Goal: Ask a question

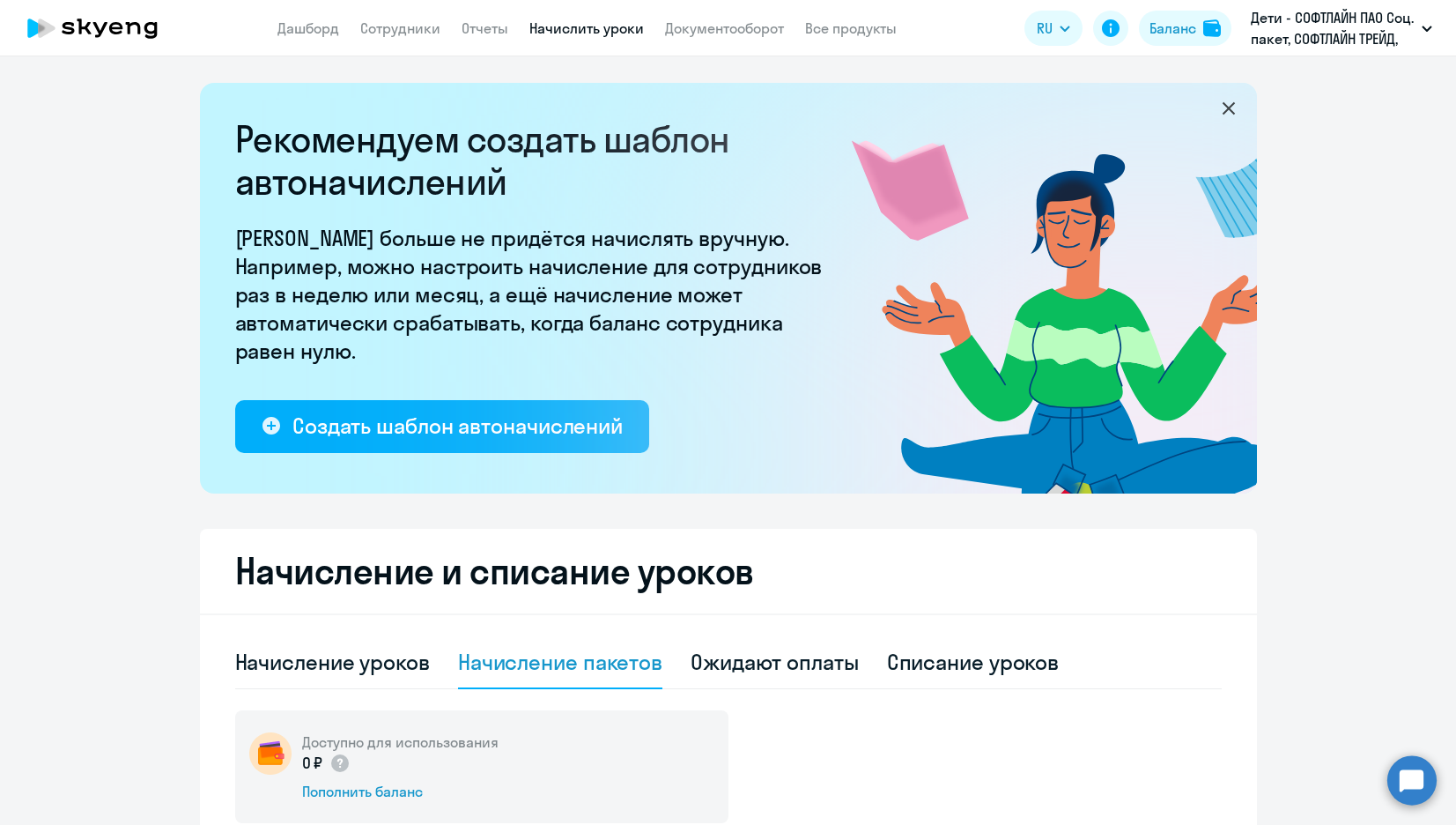
select select "10"
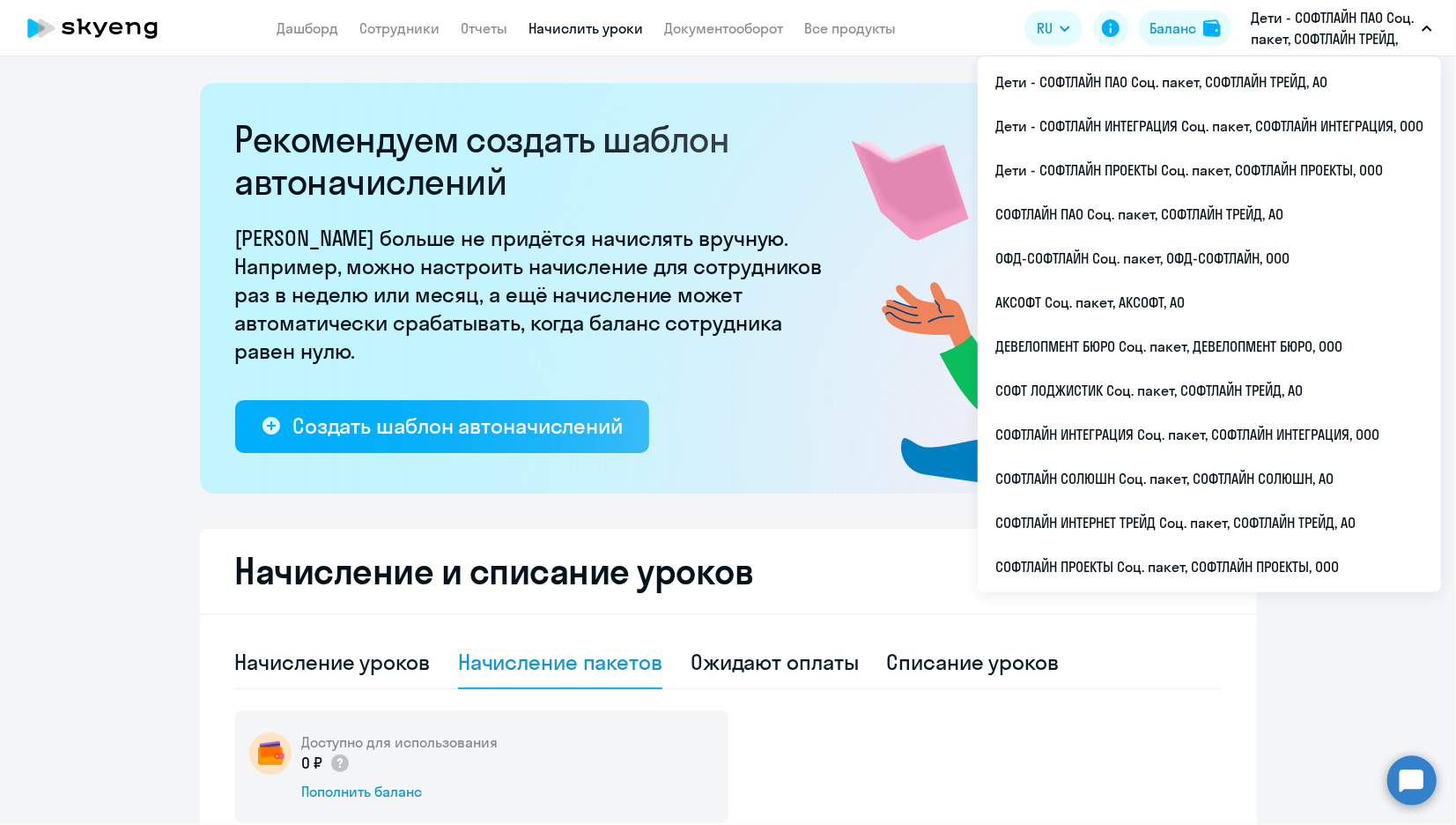
click at [89, 30] on icon at bounding box center [92, 28] width 155 height 44
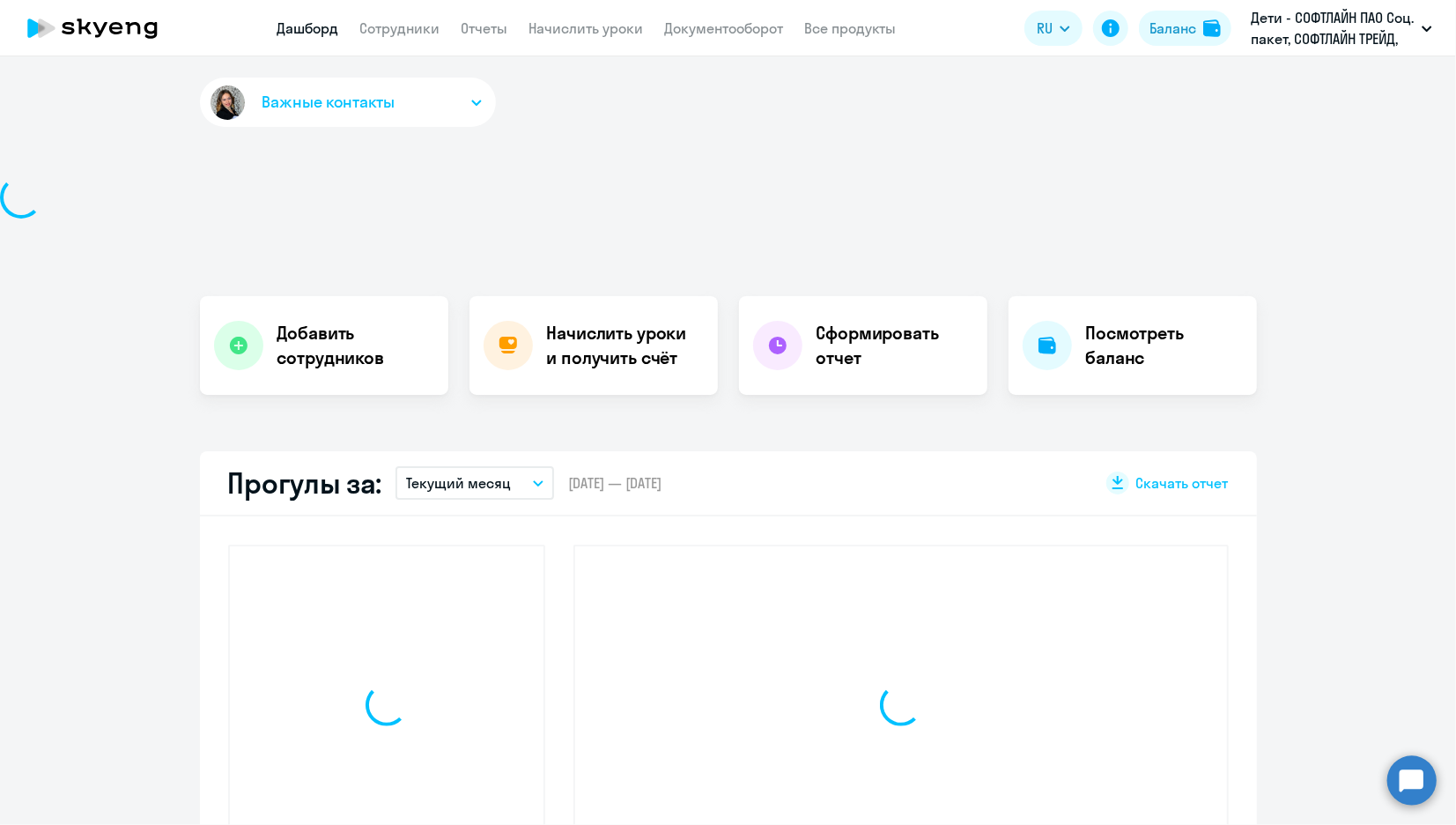
select select "30"
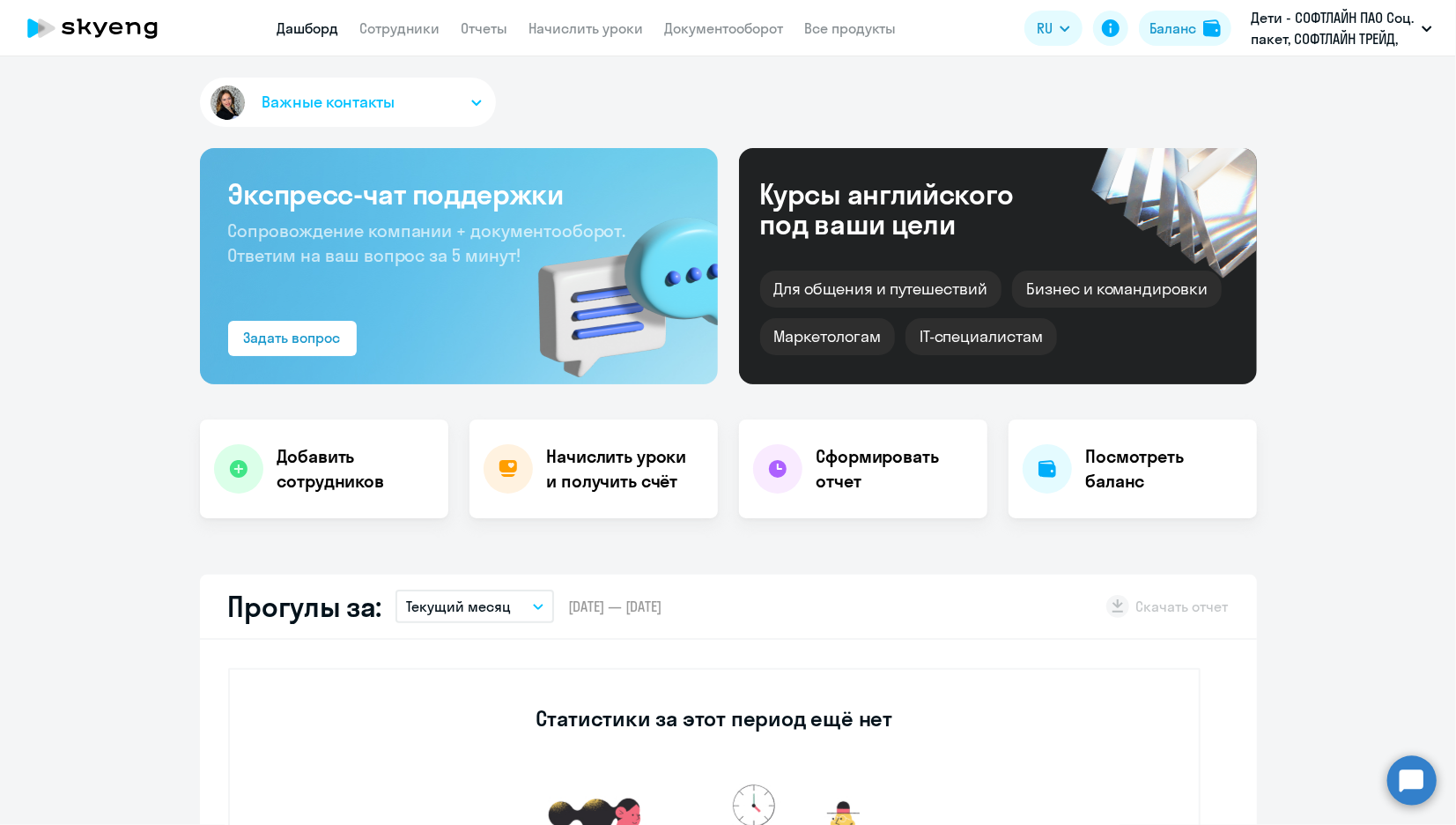
click at [334, 92] on span "Важные контакты" at bounding box center [328, 102] width 132 height 23
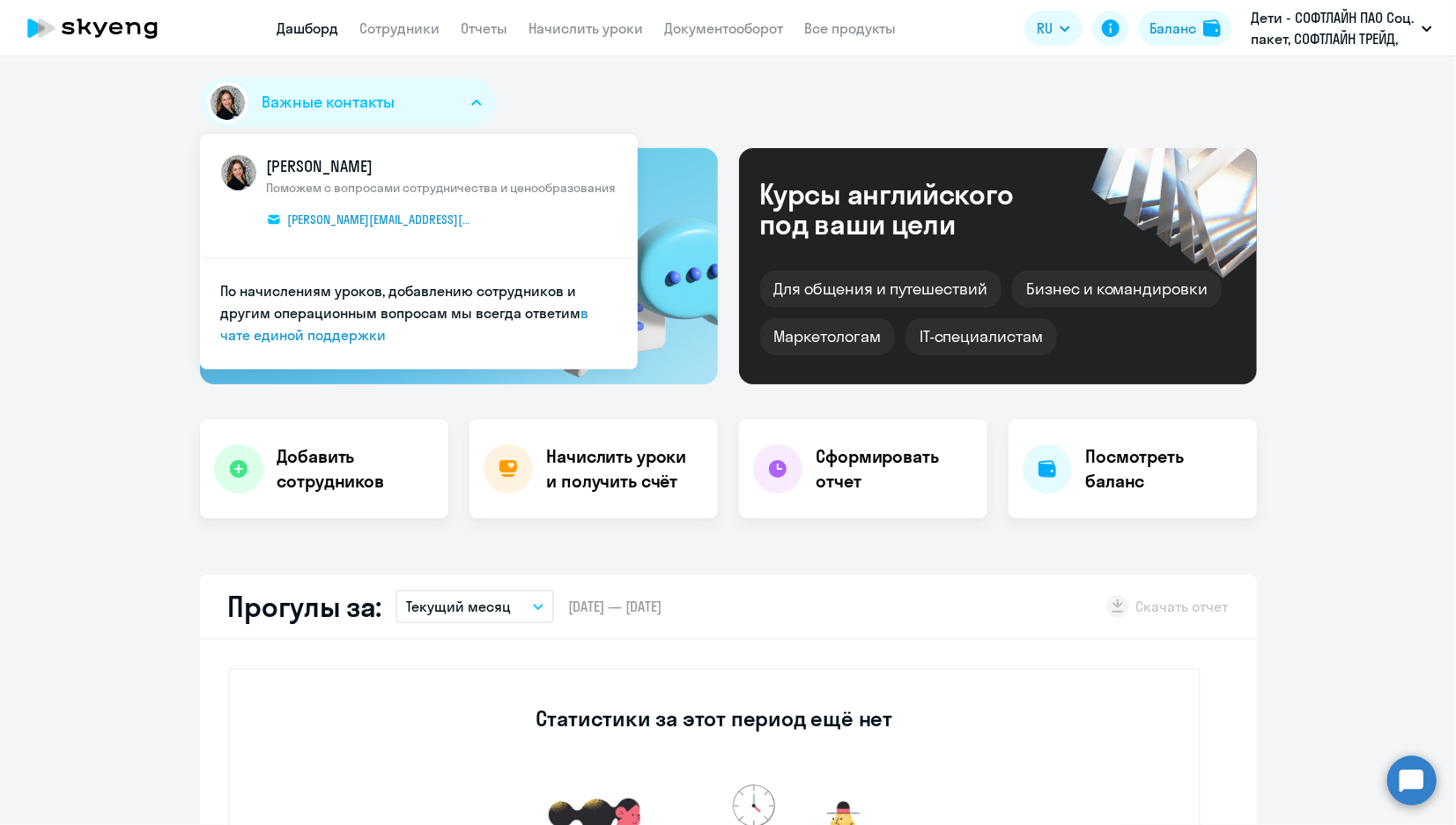
click at [334, 92] on span "Важные контакты" at bounding box center [328, 102] width 132 height 23
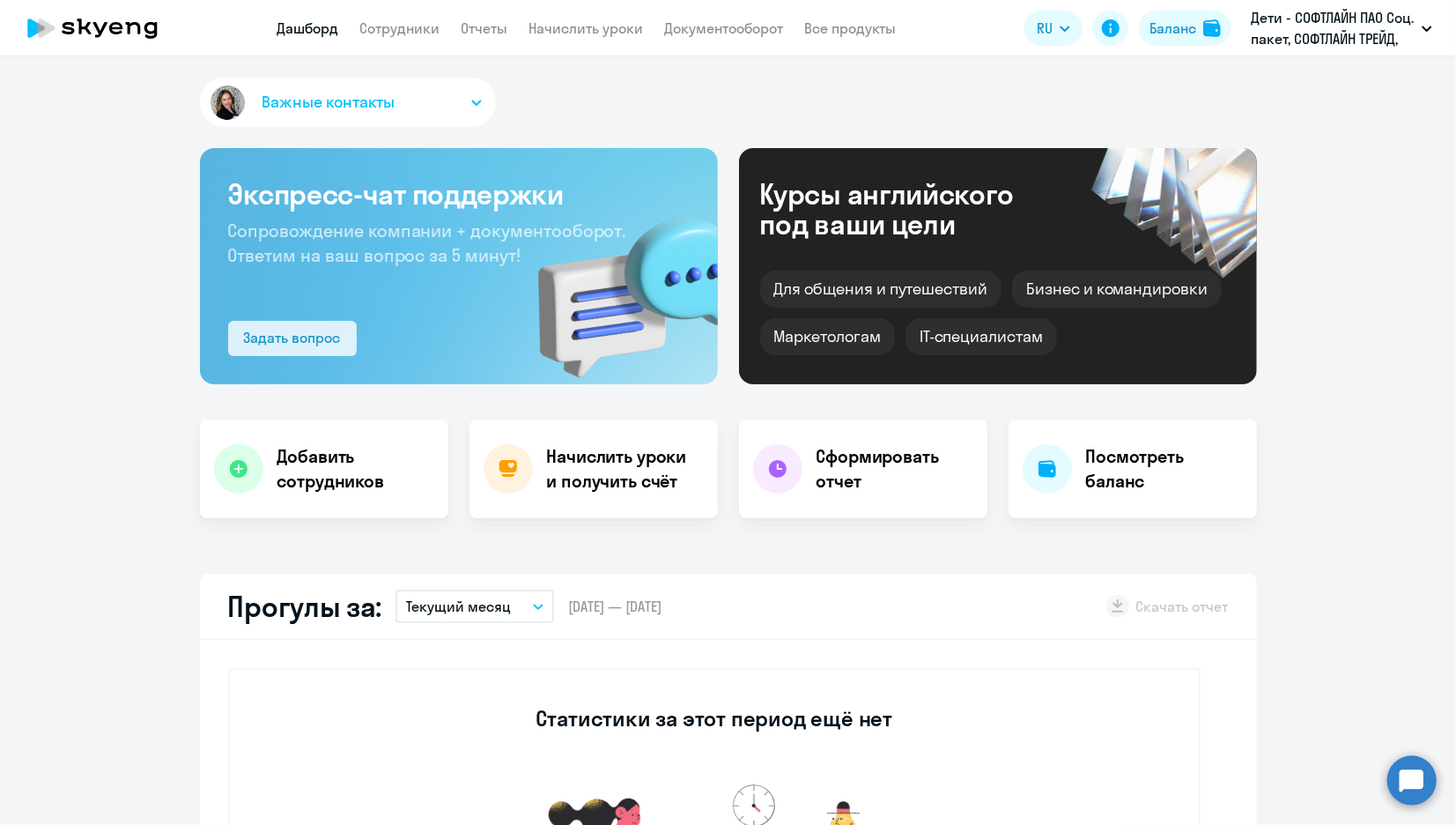
click at [261, 355] on button "Задать вопрос" at bounding box center [293, 338] width 129 height 35
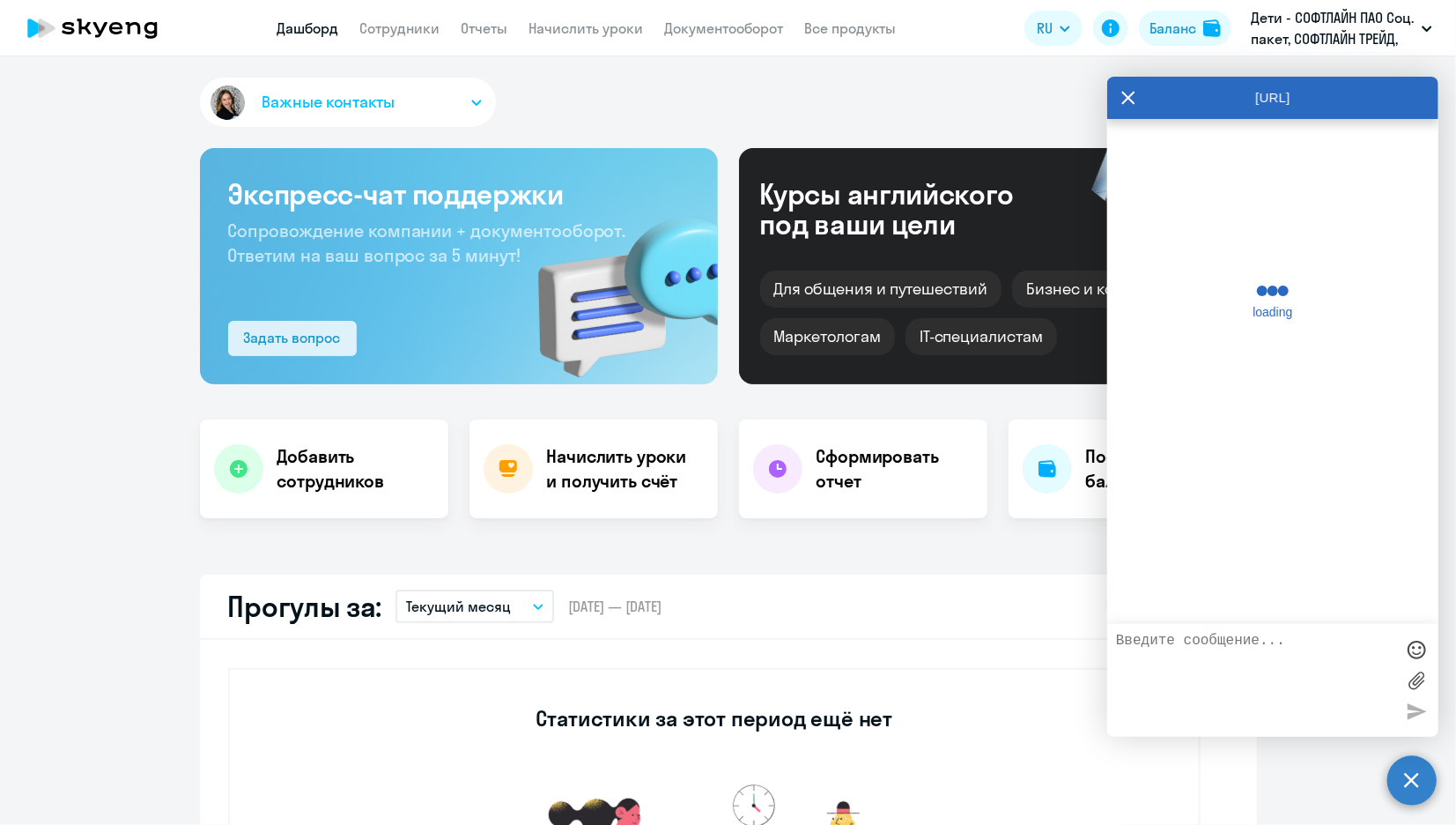
scroll to position [3781, 0]
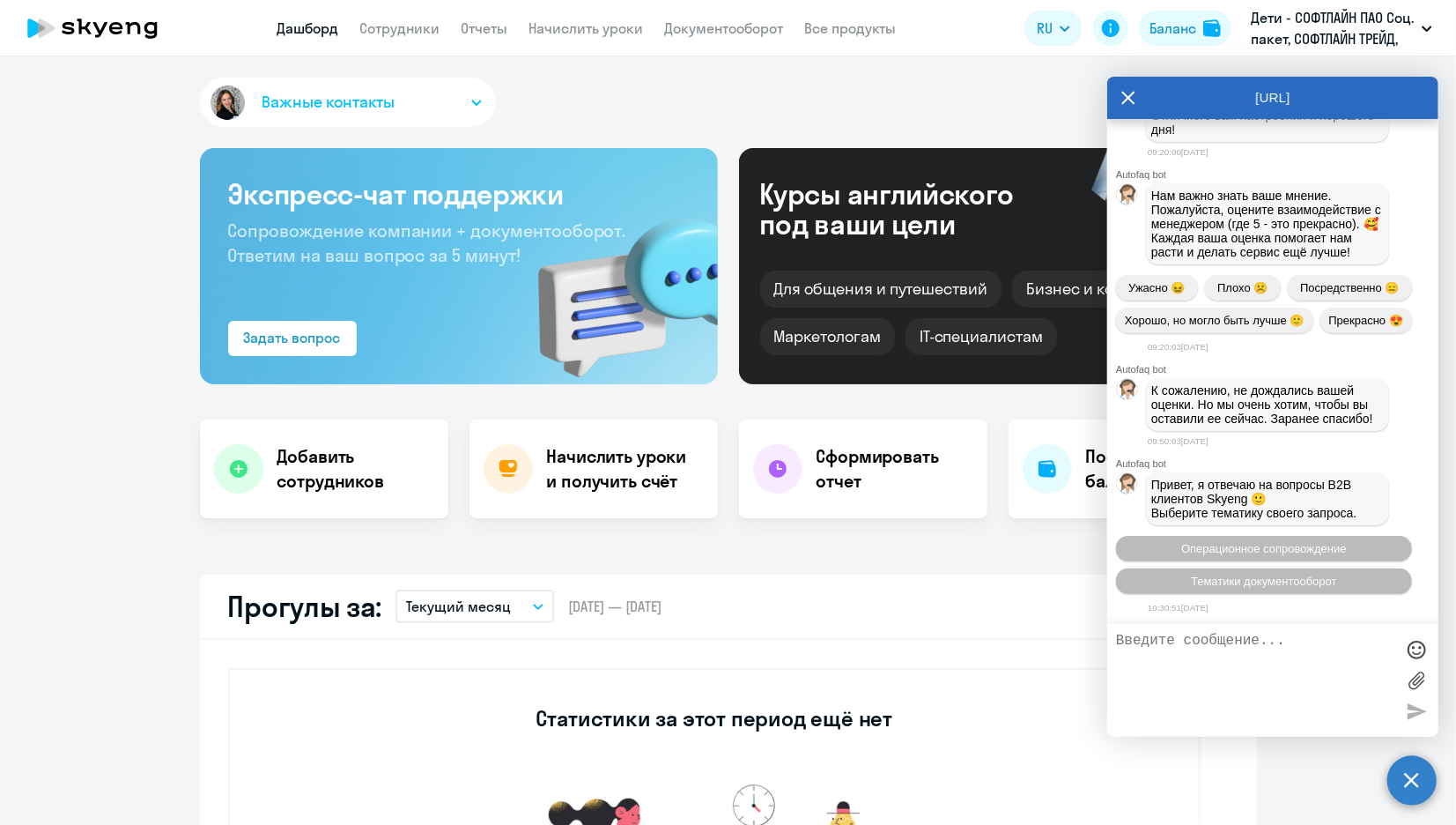
click at [1132, 96] on icon at bounding box center [1128, 98] width 13 height 13
